Goal: Find specific page/section: Find specific page/section

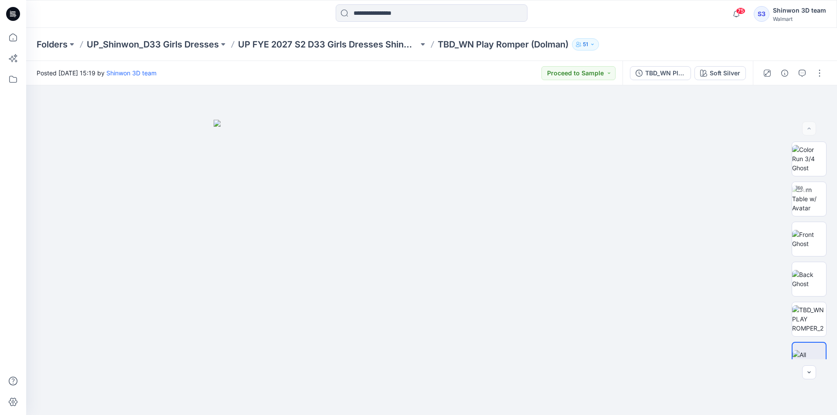
click at [563, 26] on div "75 Notifications Your style TBA_ADM_LS COTTON CREW TEE is ready 16 hours ago Yo…" at bounding box center [431, 14] width 811 height 28
click at [559, 20] on div at bounding box center [431, 13] width 405 height 19
click at [326, 52] on div "Folders UP_Shinwon_D33 Girls Dresses UP FYE 2027 S2 D33 Girls Dresses Shinwon T…" at bounding box center [431, 44] width 811 height 33
click at [331, 38] on p "UP FYE 2027 S2 D33 Girls Dresses Shinwon" at bounding box center [328, 44] width 180 height 12
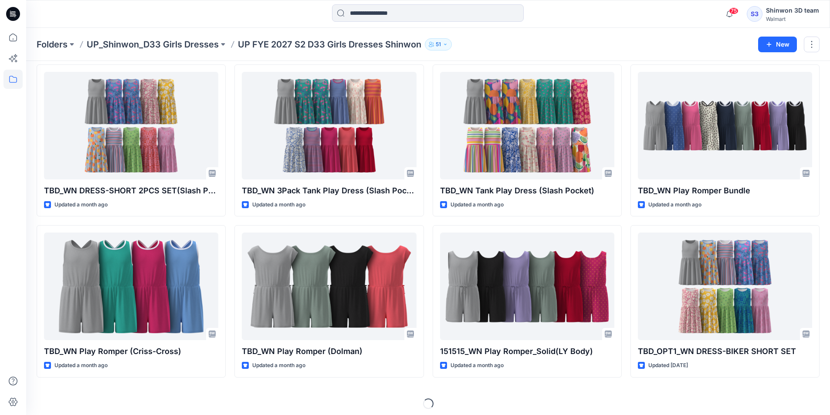
scroll to position [198, 0]
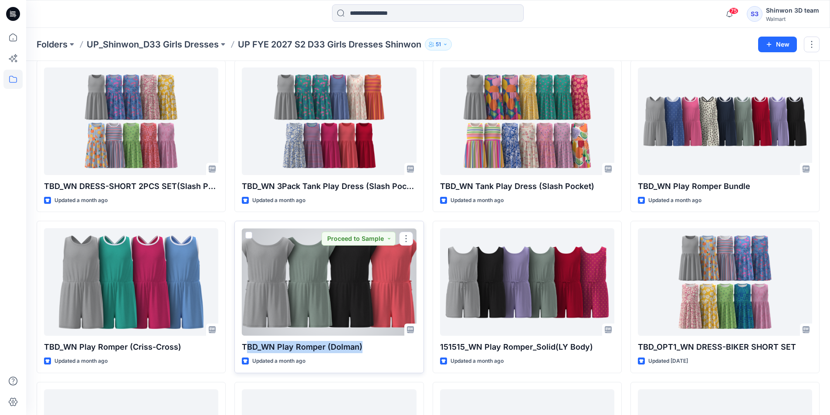
drag, startPoint x: 245, startPoint y: 346, endPoint x: 374, endPoint y: 353, distance: 128.8
click at [374, 353] on p "TBD_WN Play Romper (Dolman)" at bounding box center [329, 347] width 174 height 12
click at [366, 346] on p "TBD_WN Play Romper (Dolman)" at bounding box center [329, 347] width 174 height 12
drag, startPoint x: 379, startPoint y: 346, endPoint x: 241, endPoint y: 349, distance: 137.7
click at [241, 349] on div "TBD_WN Play Romper (Dolman) Updated a month ago Proceed to Sample" at bounding box center [328, 297] width 189 height 152
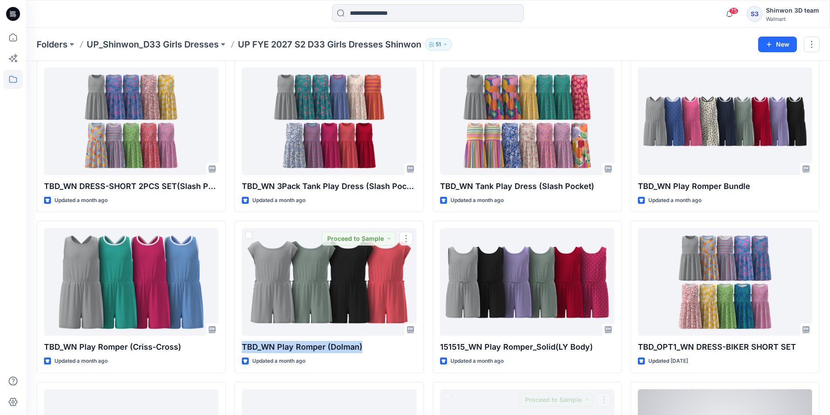
copy p "TBD_WN Play Romper (Dolman)"
